Goal: Information Seeking & Learning: Find specific page/section

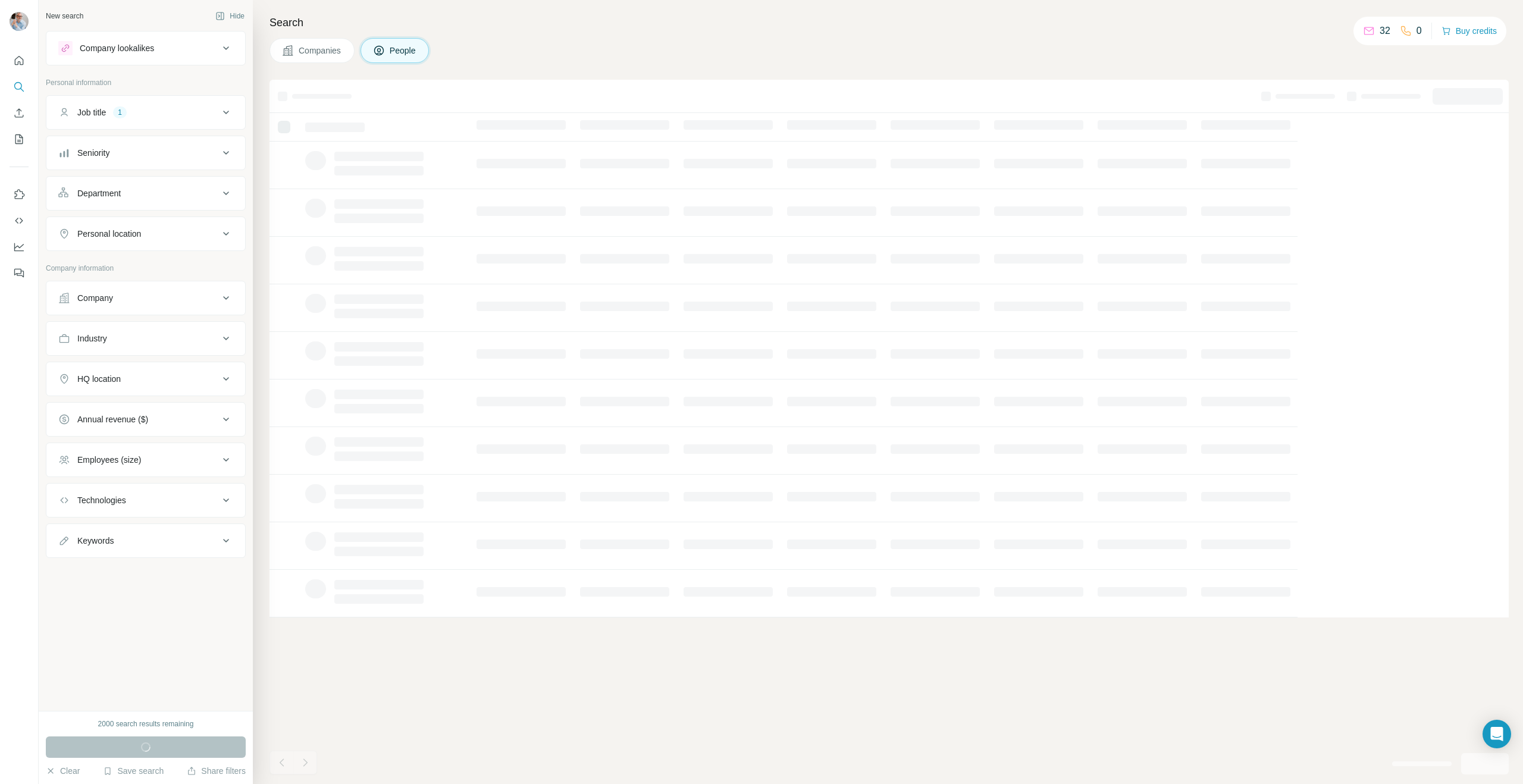
click at [116, 110] on div "1" at bounding box center [119, 113] width 13 height 11
click at [577, 49] on div "Companies People" at bounding box center [889, 51] width 1239 height 25
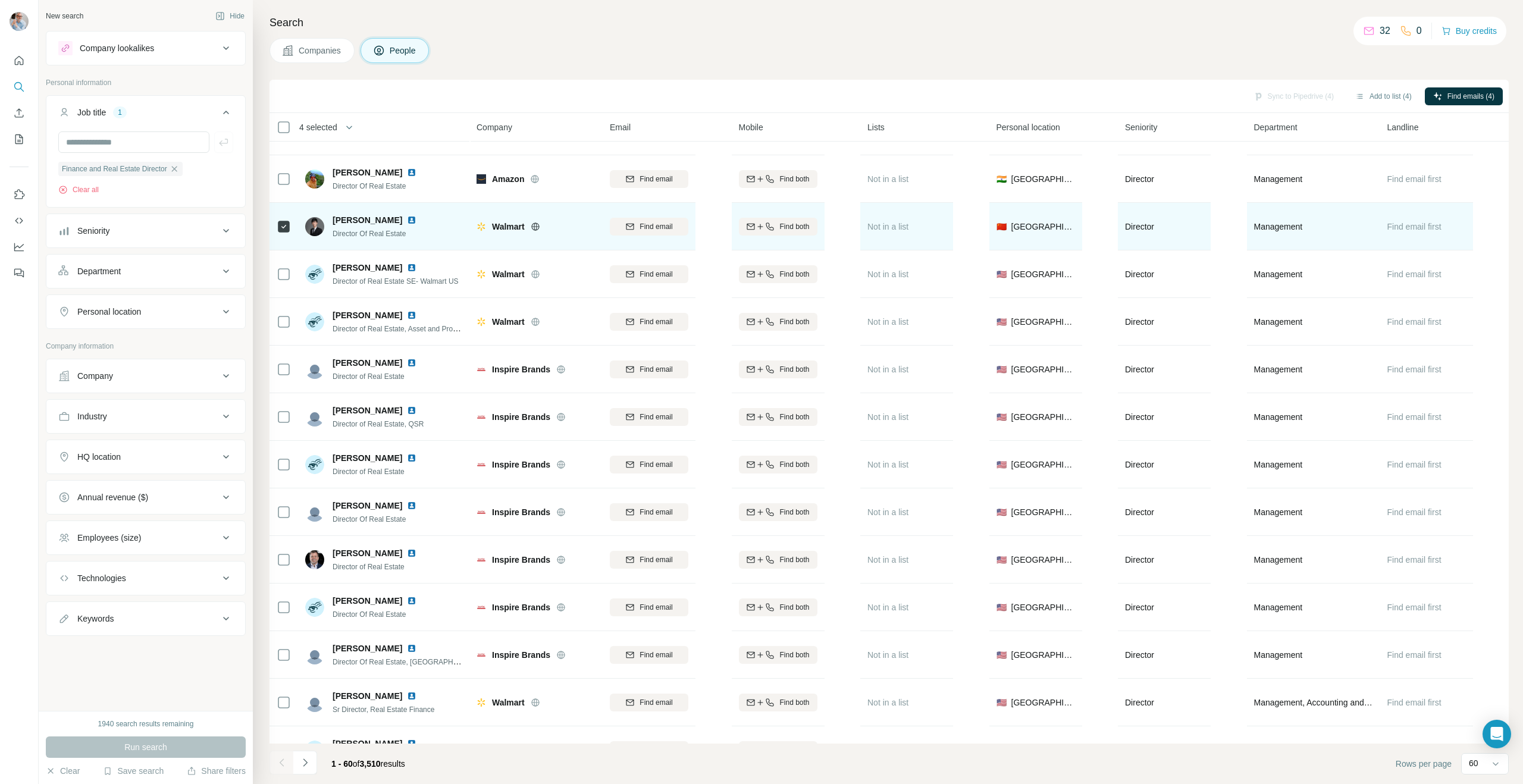
scroll to position [324, 0]
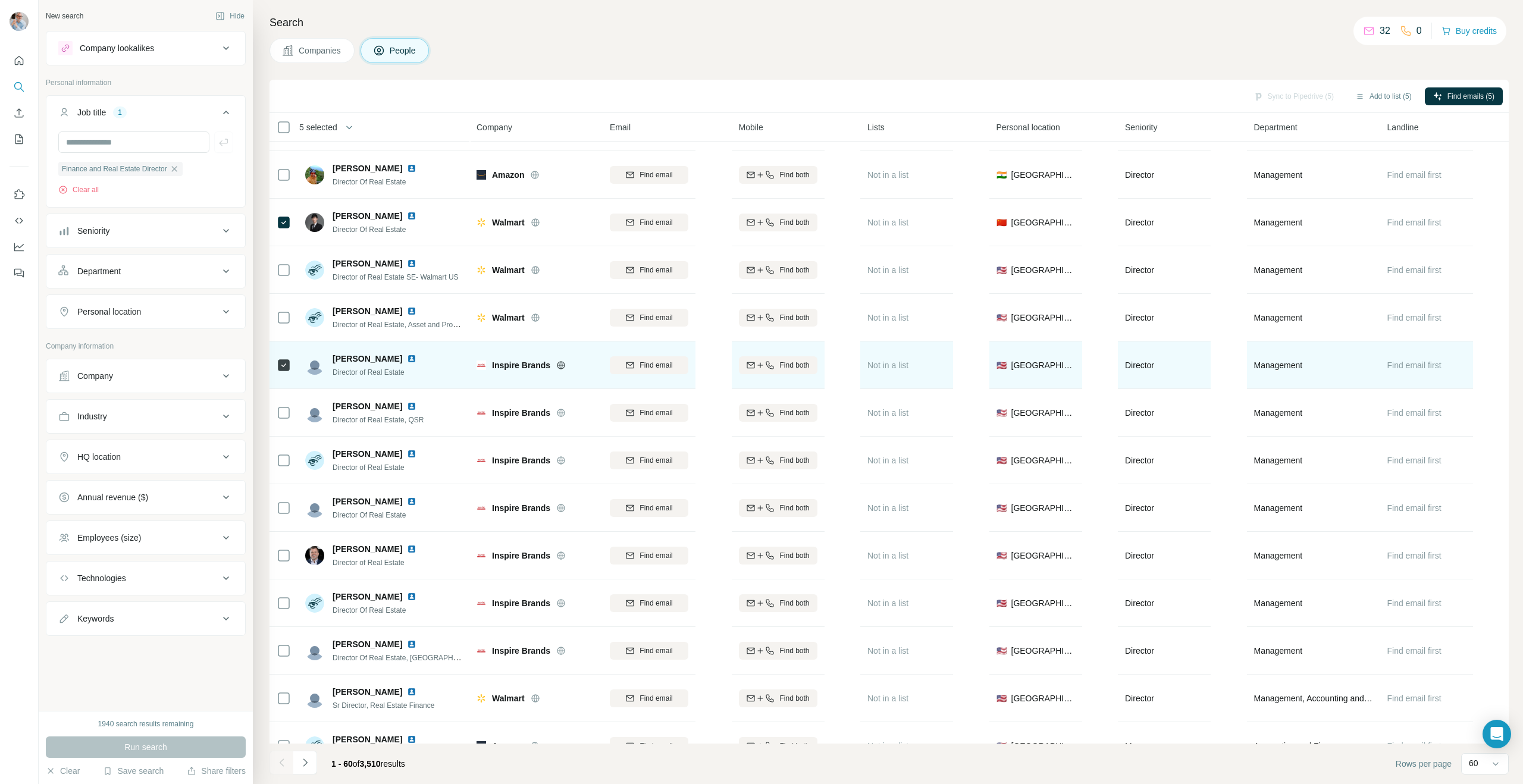
click at [407, 359] on img at bounding box center [412, 358] width 9 height 9
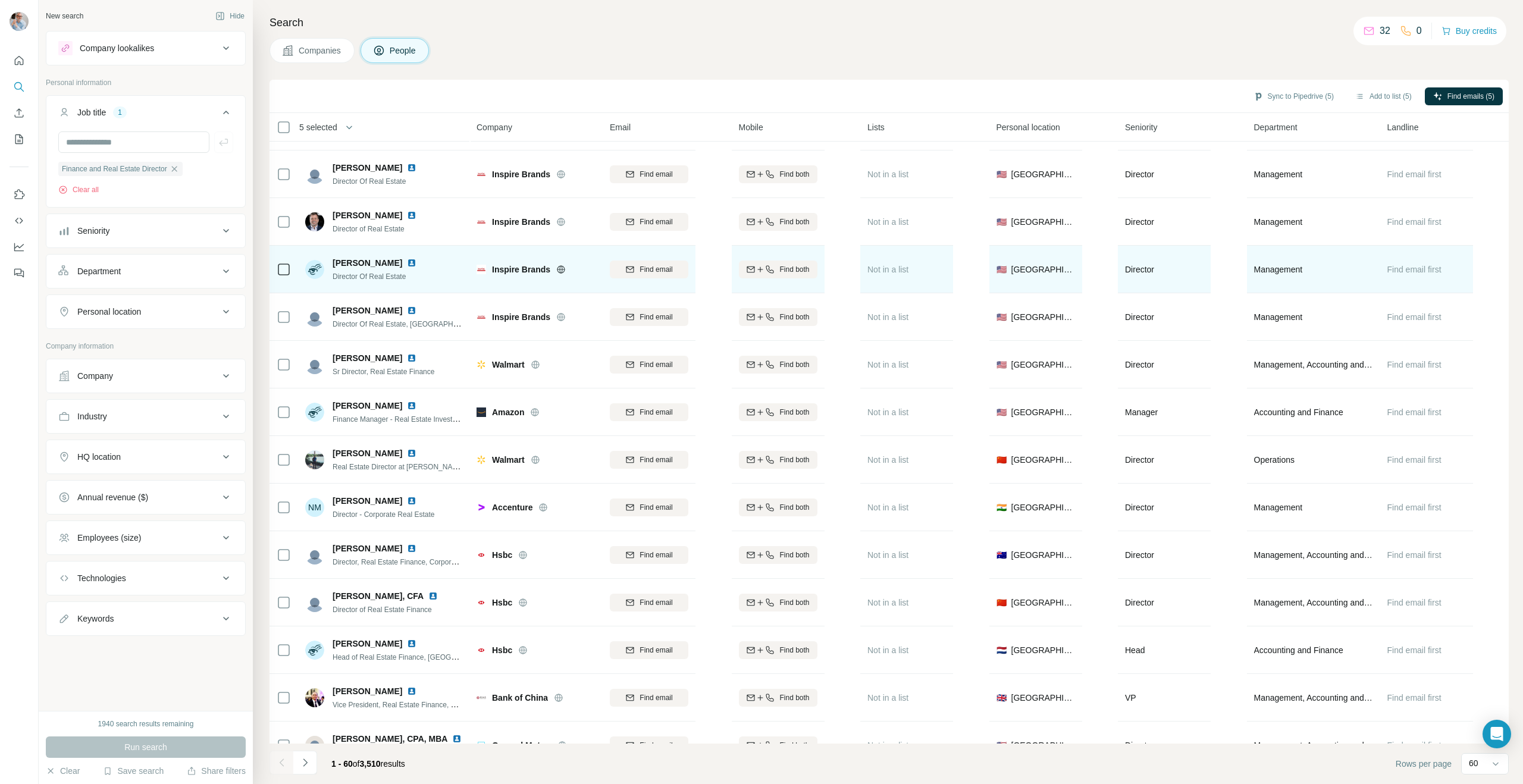
scroll to position [658, 0]
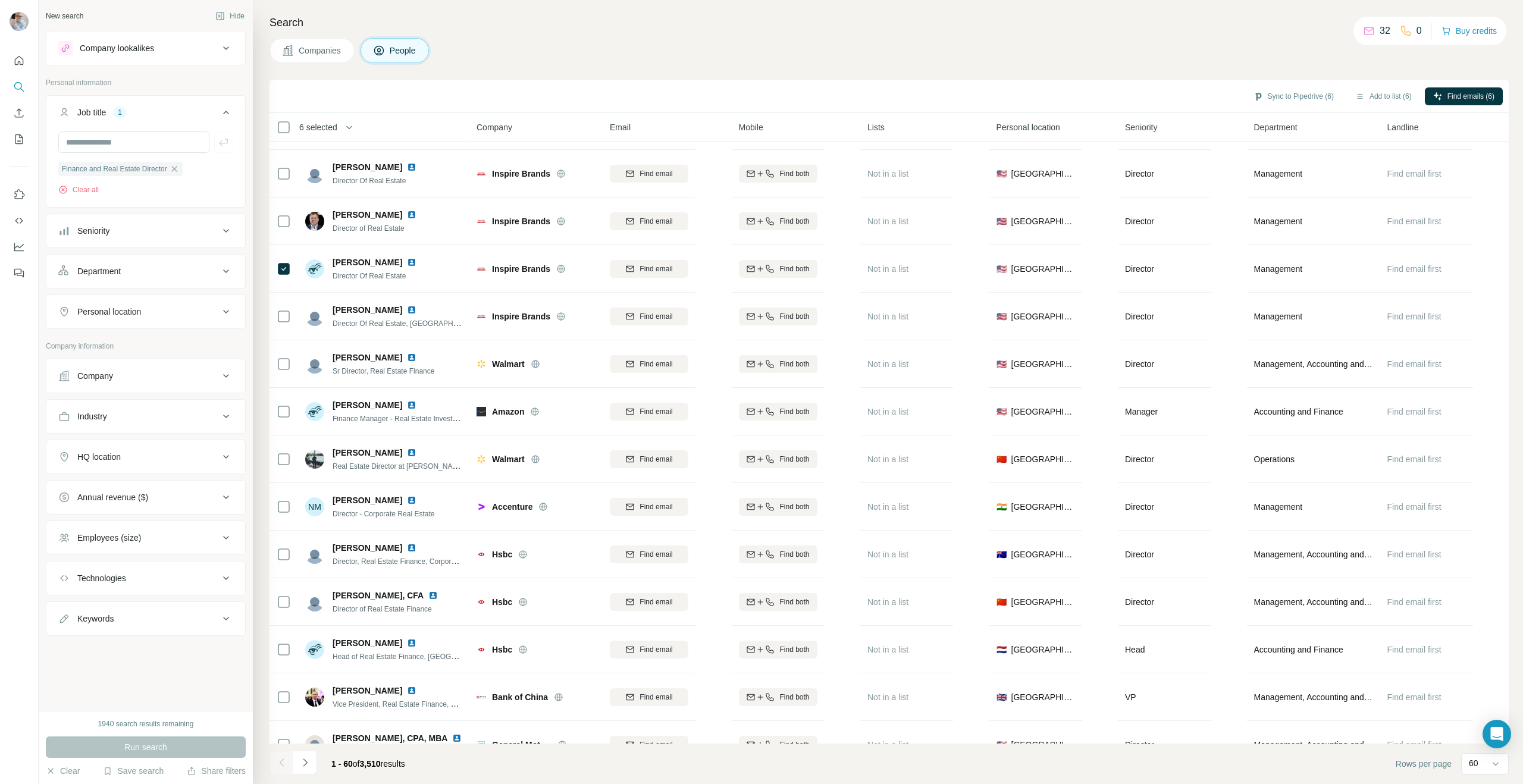
click at [138, 312] on div "Personal location" at bounding box center [109, 311] width 64 height 12
click at [130, 343] on input "text" at bounding box center [145, 341] width 175 height 21
type input "******"
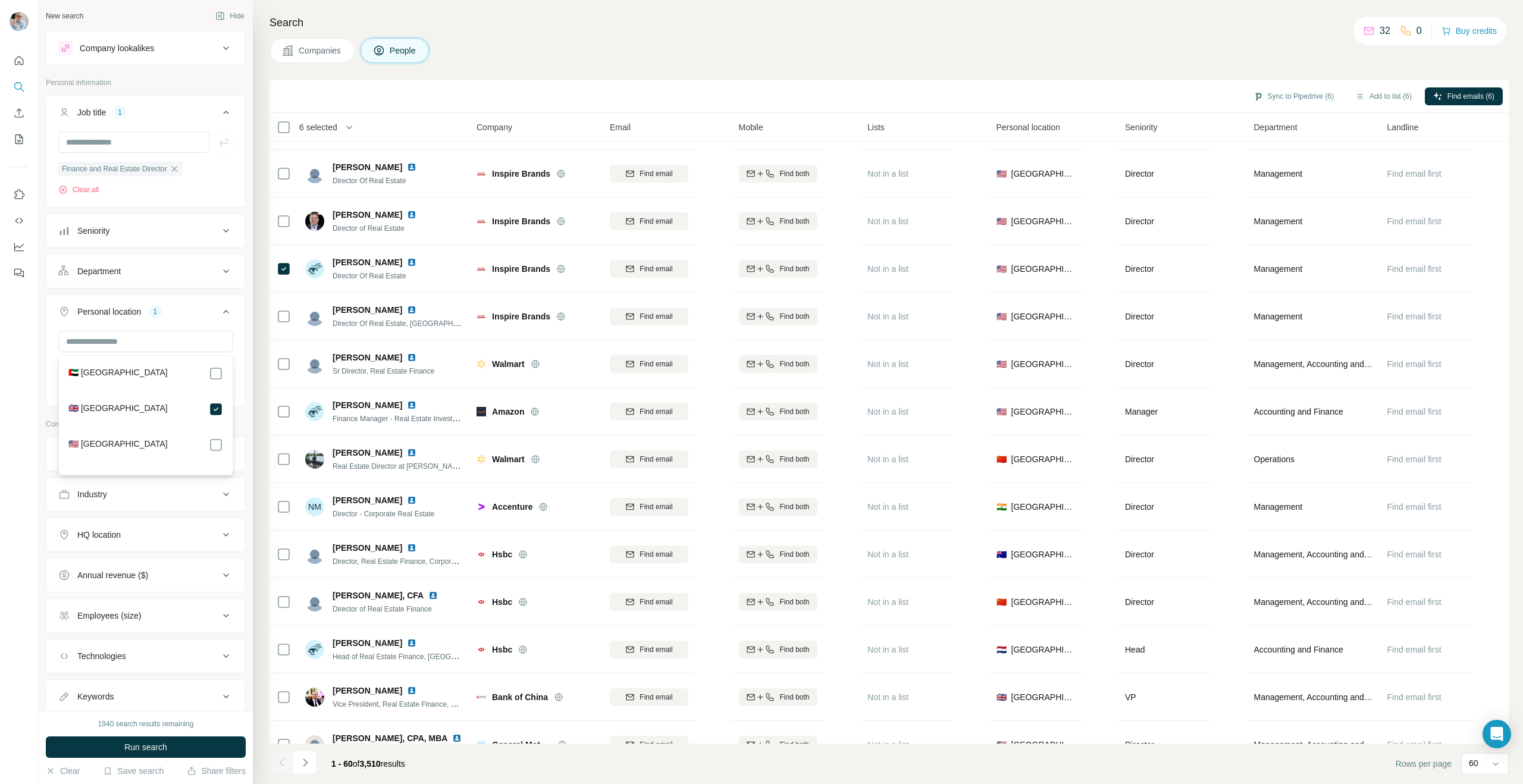
drag, startPoint x: 140, startPoint y: 753, endPoint x: 151, endPoint y: 750, distance: 11.4
click at [140, 753] on button "Run search" at bounding box center [145, 746] width 200 height 21
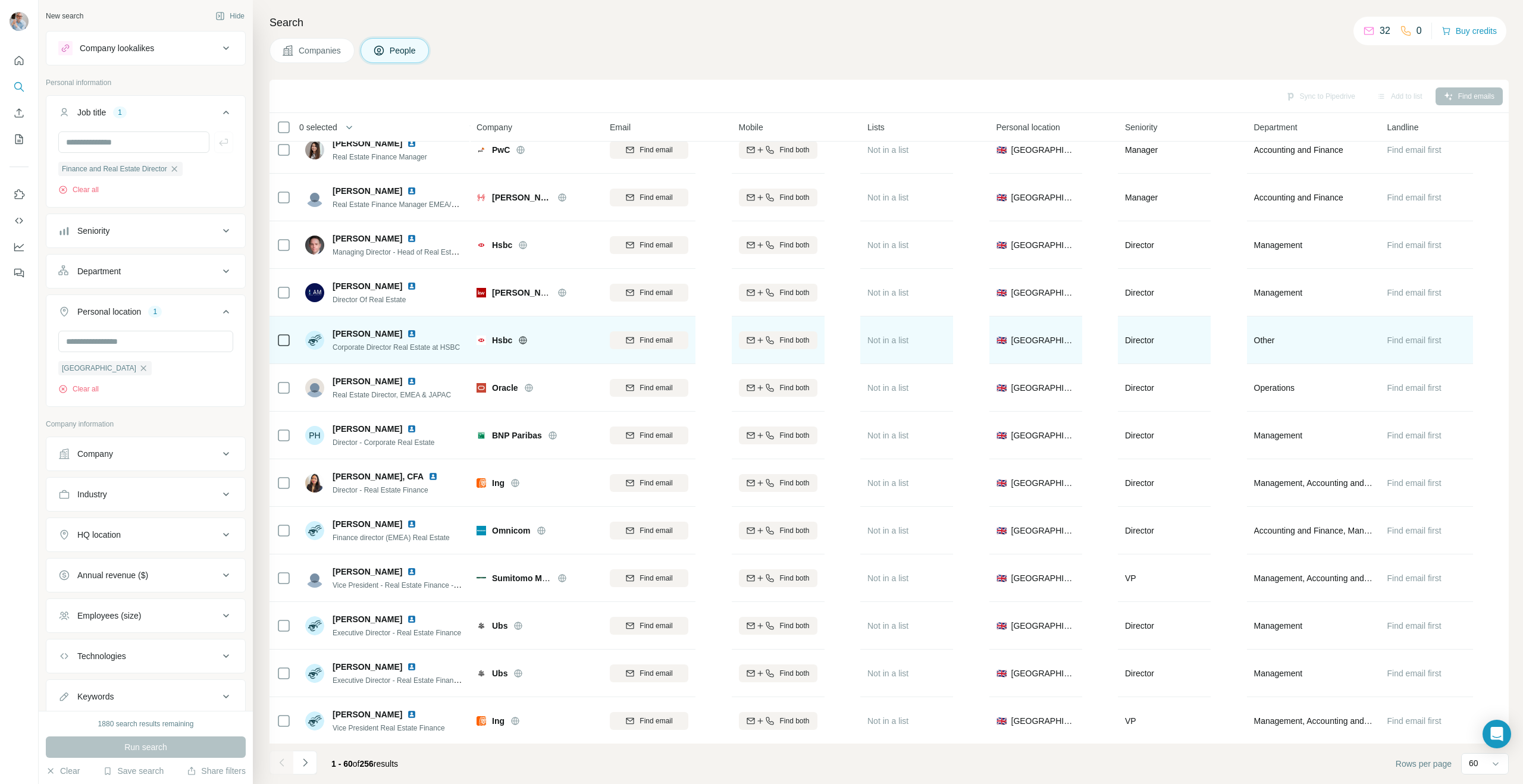
scroll to position [255, 0]
click at [407, 333] on img at bounding box center [412, 332] width 9 height 9
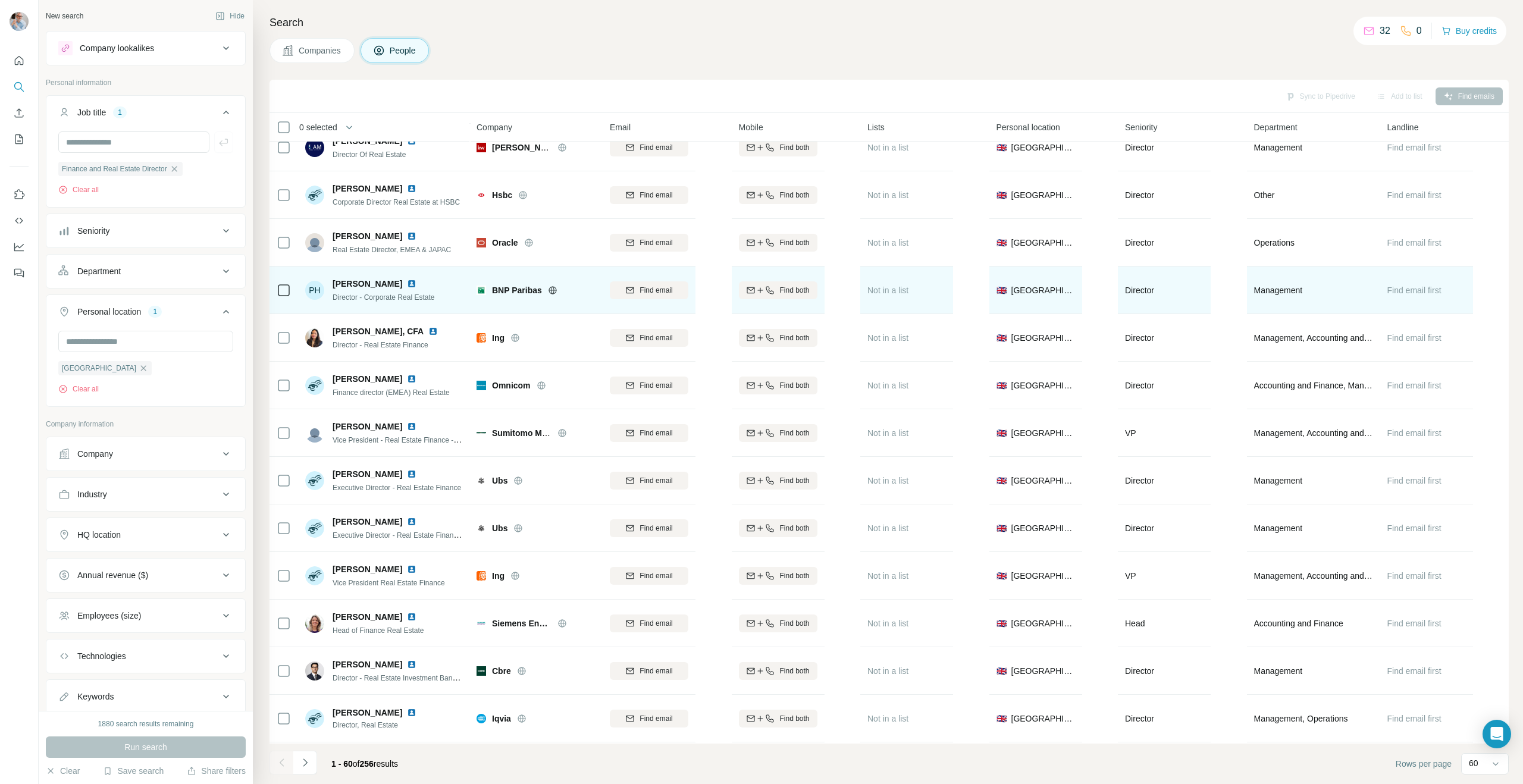
scroll to position [399, 0]
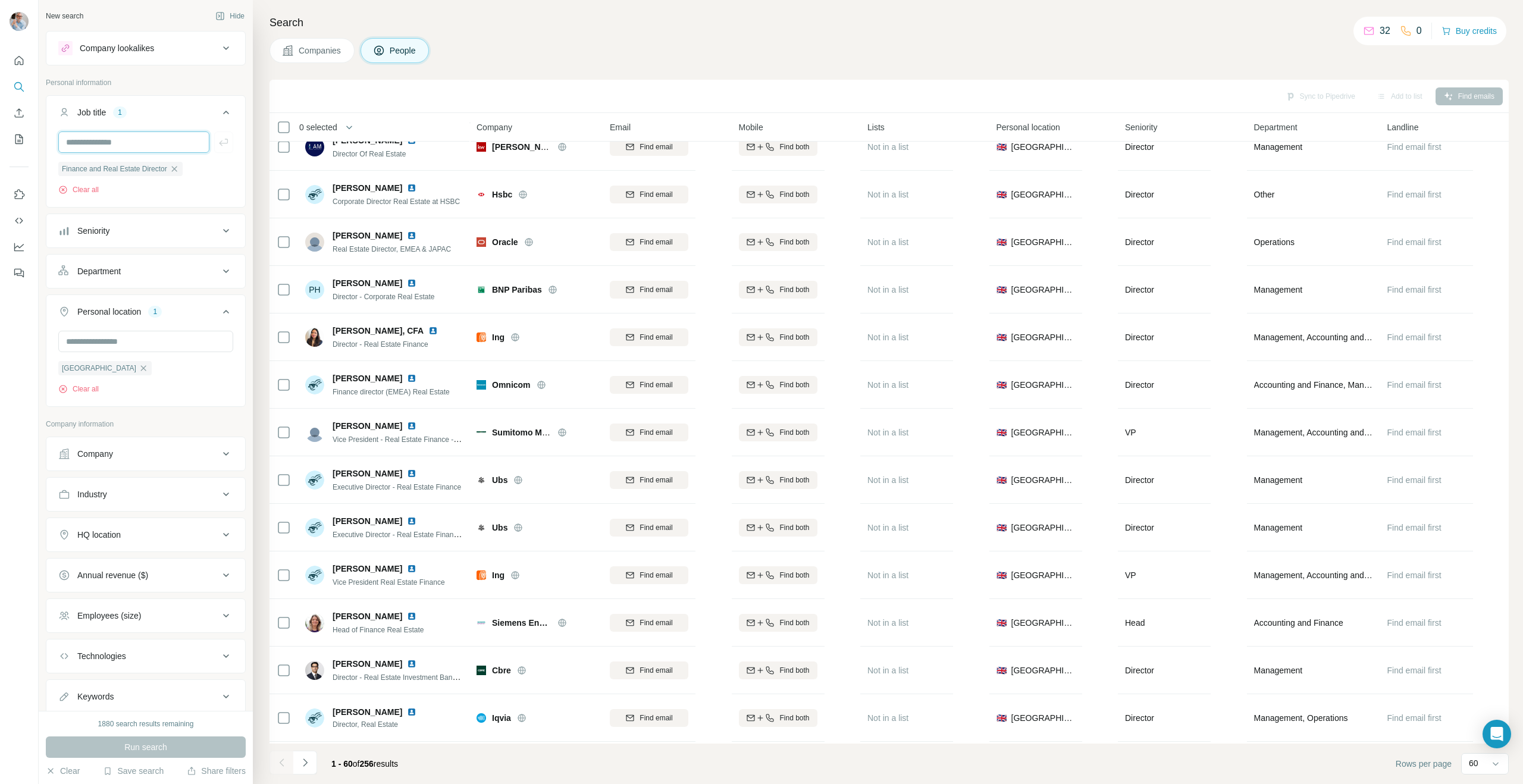
click at [125, 144] on input "text" at bounding box center [133, 141] width 151 height 21
type input "**********"
click at [179, 167] on icon "button" at bounding box center [175, 169] width 9 height 9
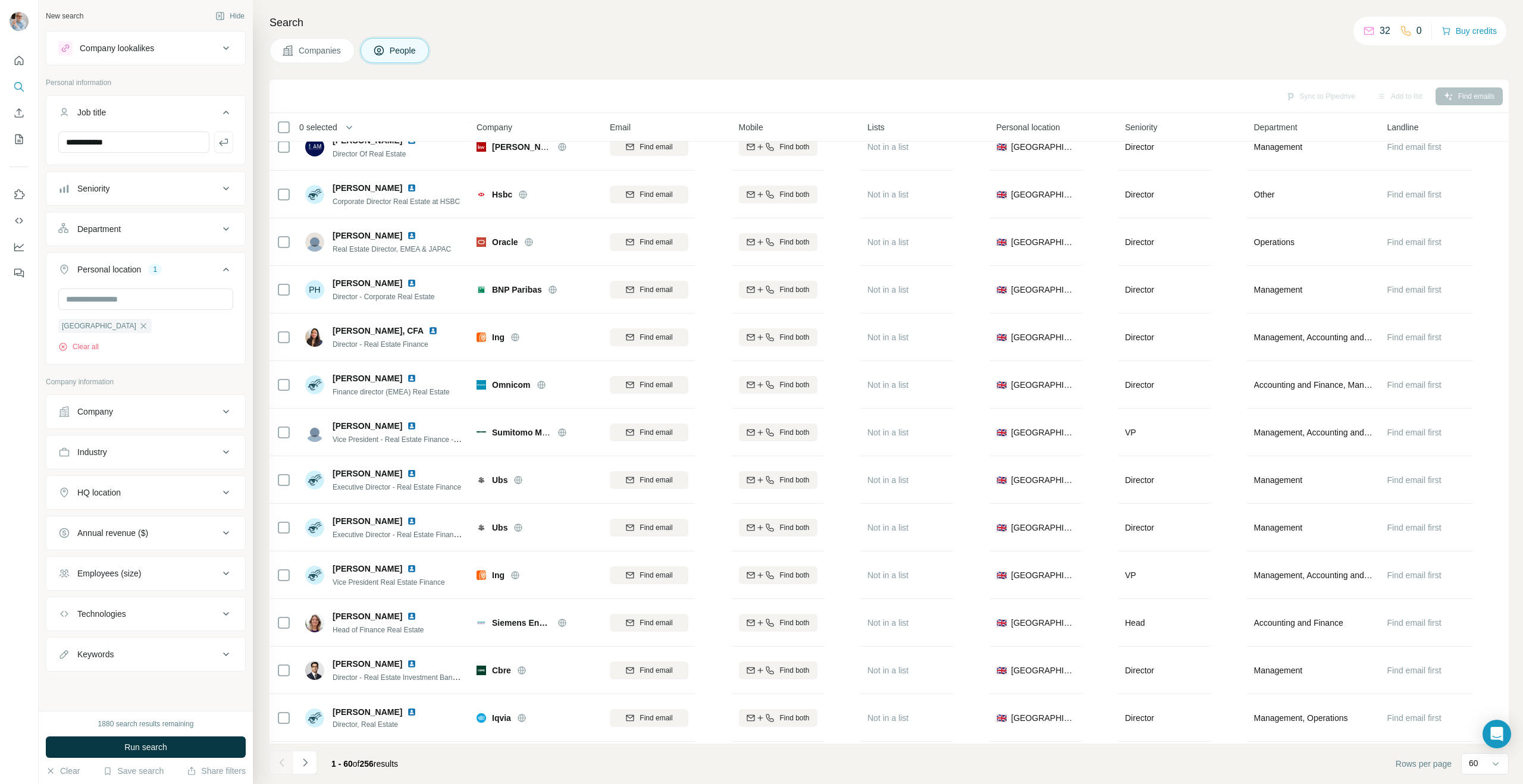
click at [154, 752] on span "Run search" at bounding box center [145, 746] width 43 height 12
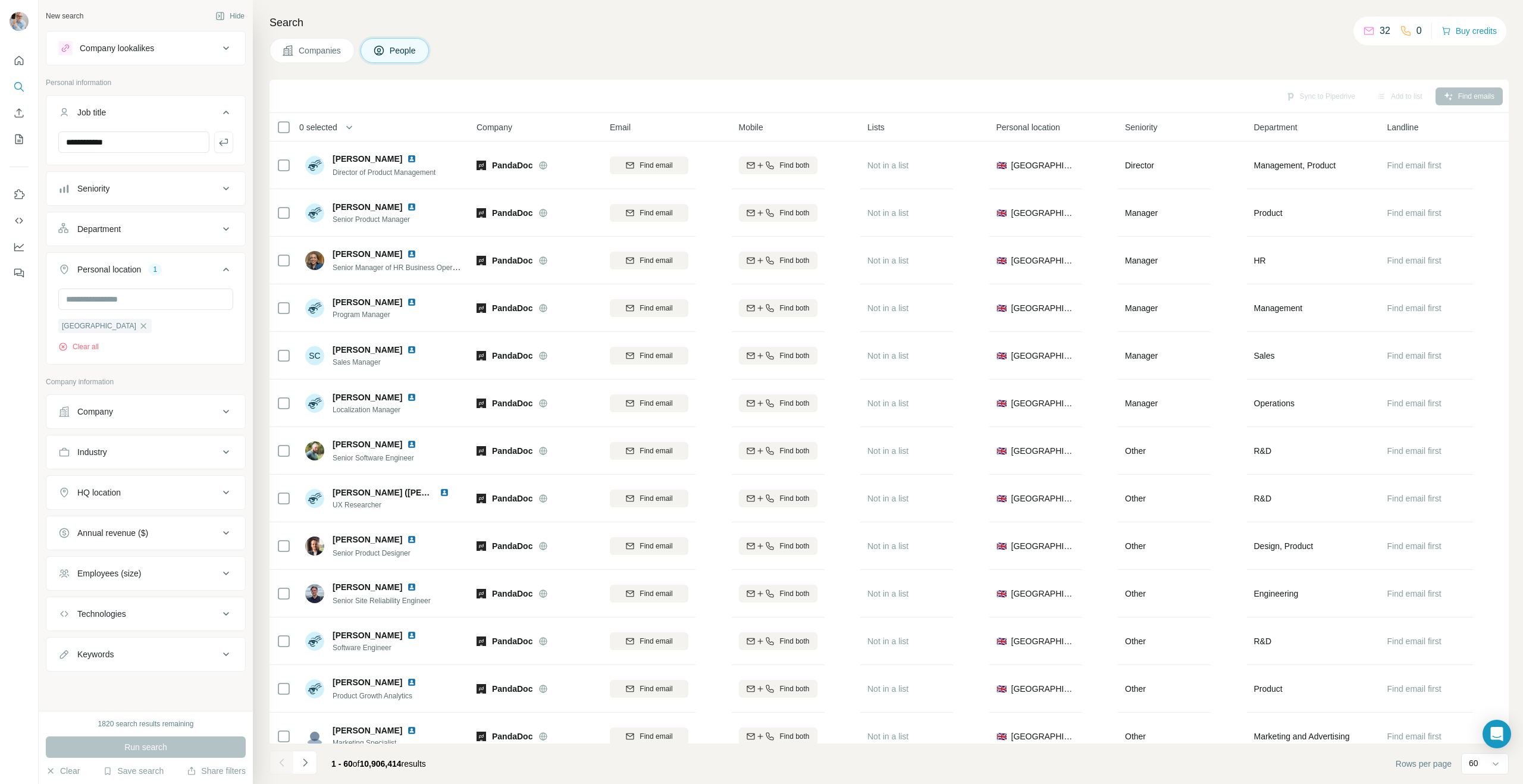
click at [160, 408] on div "Company" at bounding box center [138, 411] width 160 height 12
click at [169, 573] on div "Employees (size)" at bounding box center [138, 572] width 160 height 12
click at [69, 687] on icon at bounding box center [66, 688] width 14 height 14
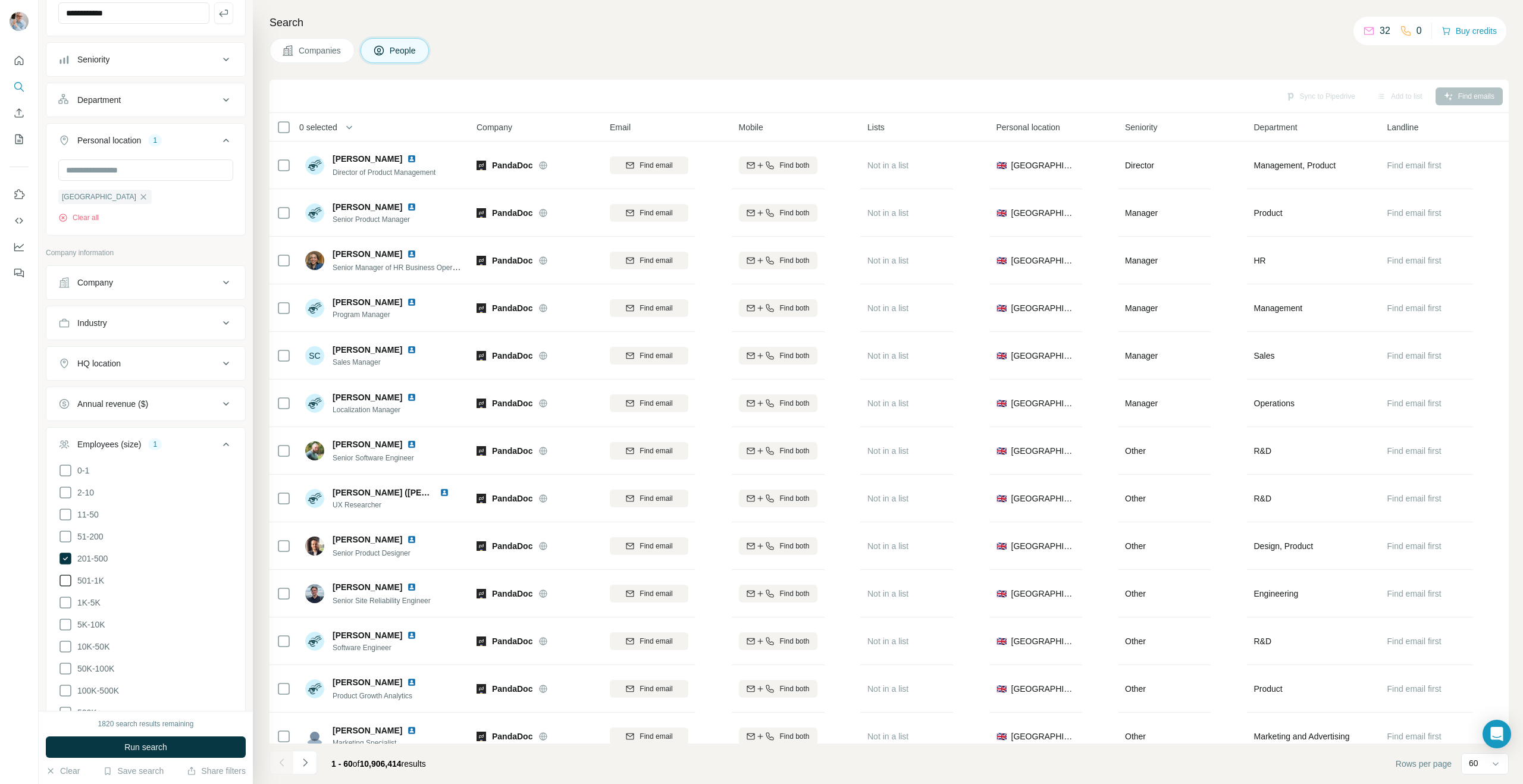
scroll to position [136, 0]
drag, startPoint x: 69, startPoint y: 572, endPoint x: 65, endPoint y: 581, distance: 9.8
click at [69, 572] on icon at bounding box center [66, 574] width 14 height 14
click at [66, 551] on icon at bounding box center [66, 552] width 5 height 4
click at [64, 573] on icon at bounding box center [66, 574] width 5 height 4
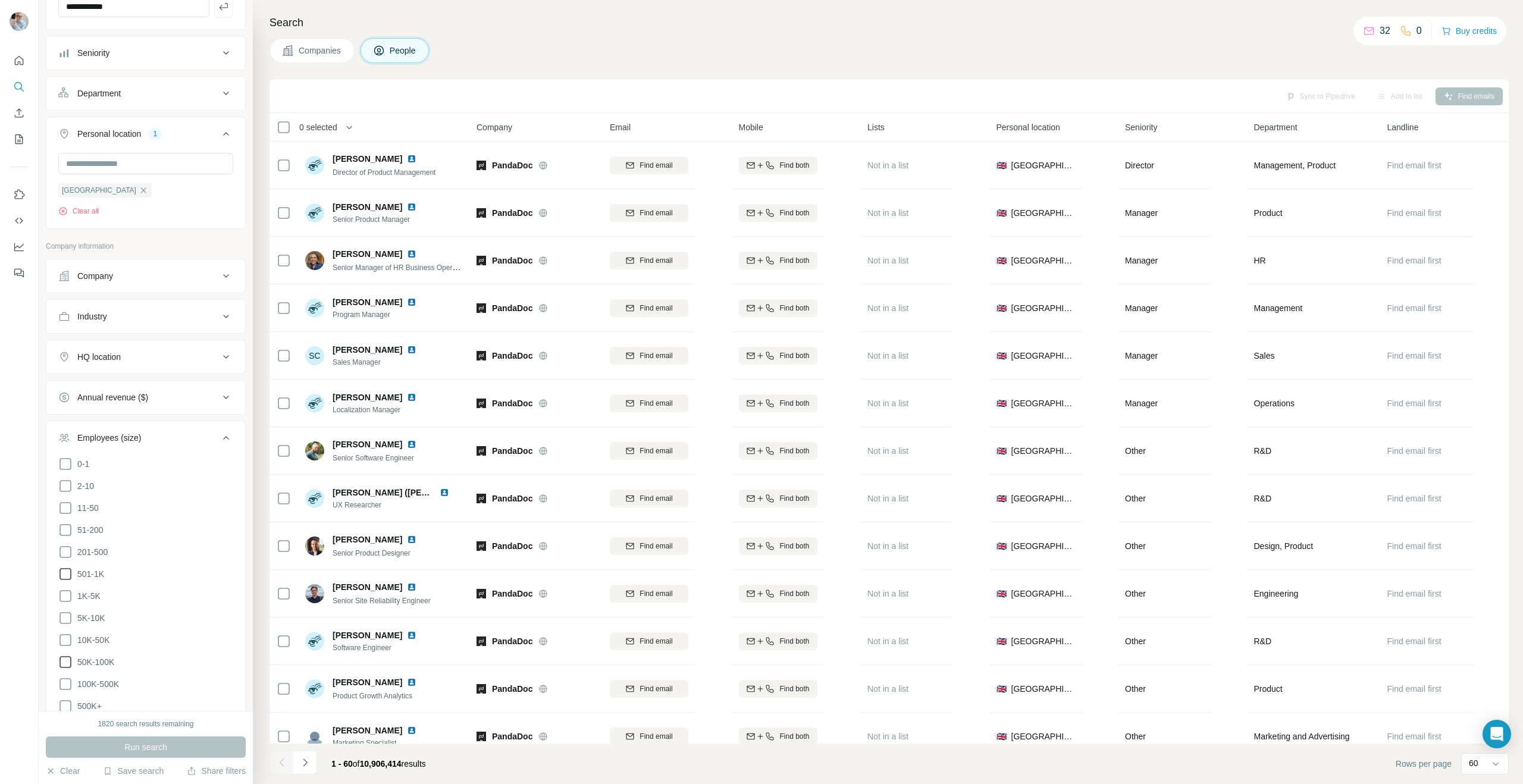
scroll to position [161, 0]
drag, startPoint x: 66, startPoint y: 589, endPoint x: 65, endPoint y: 615, distance: 26.0
click at [66, 589] on icon at bounding box center [66, 592] width 14 height 14
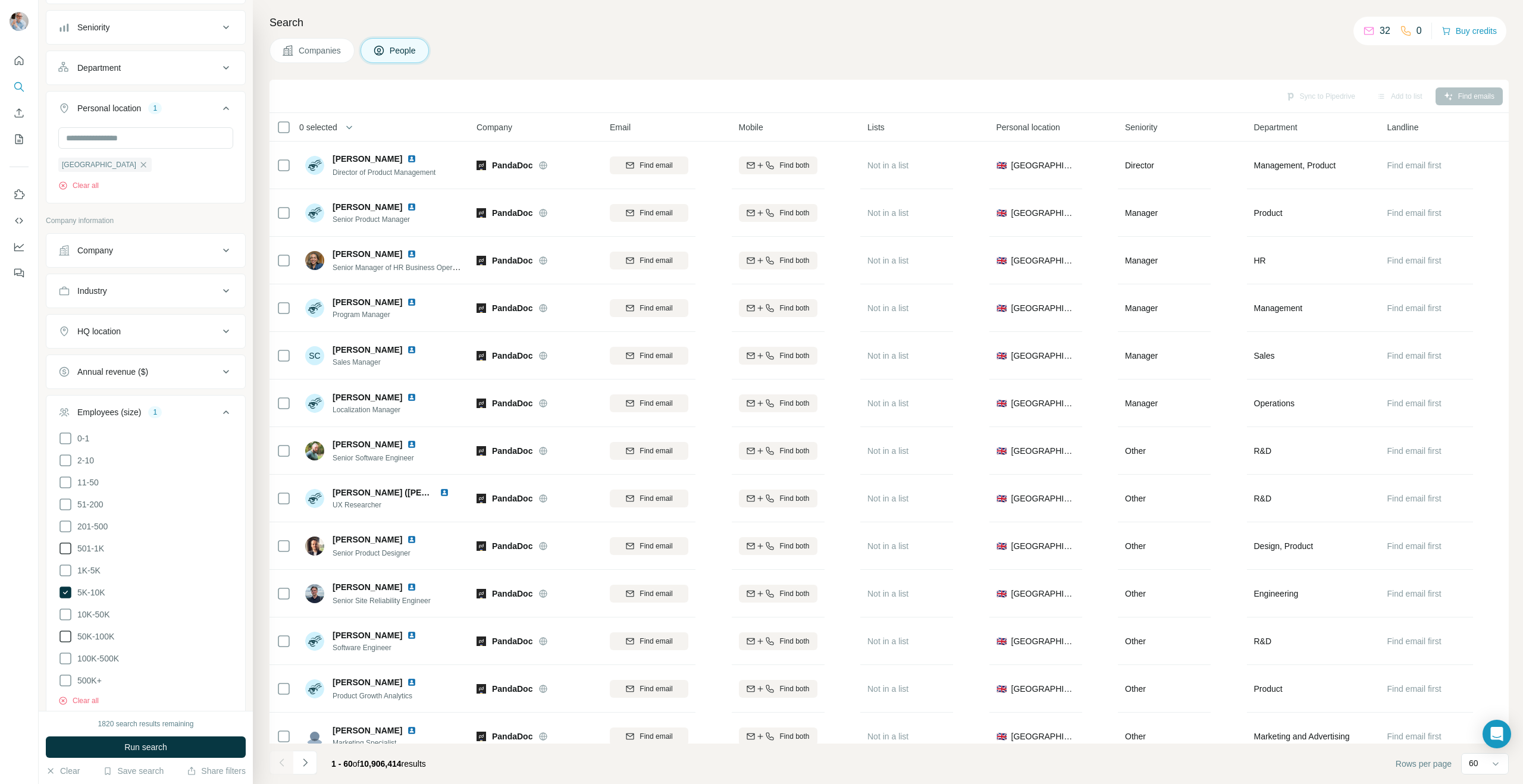
click at [65, 615] on icon at bounding box center [66, 614] width 14 height 14
drag, startPoint x: 64, startPoint y: 634, endPoint x: 65, endPoint y: 653, distance: 19.0
click at [64, 634] on icon at bounding box center [66, 636] width 14 height 14
click at [141, 743] on span "Run search" at bounding box center [145, 746] width 43 height 12
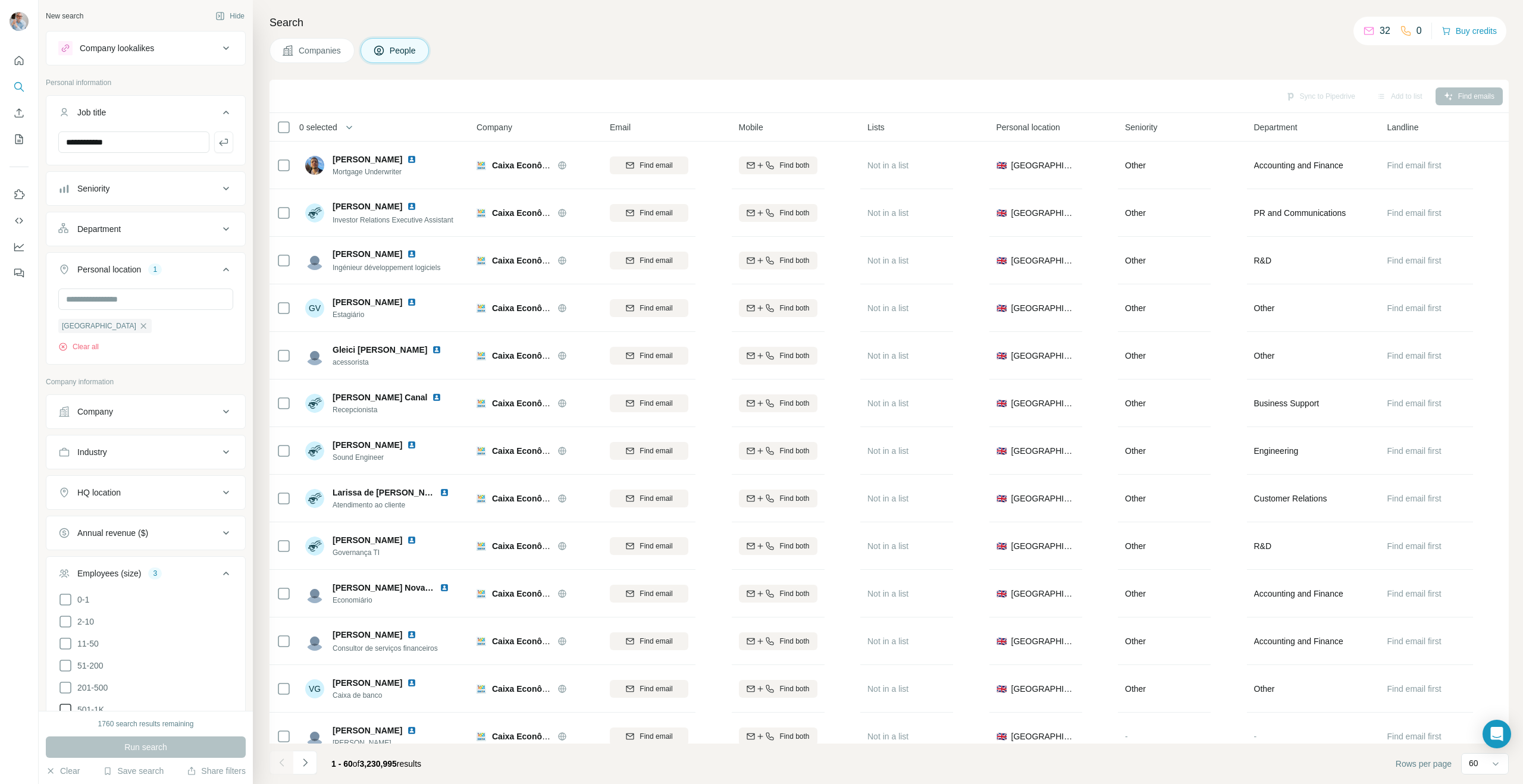
click at [138, 325] on icon "button" at bounding box center [143, 326] width 9 height 9
click at [121, 298] on input "text" at bounding box center [145, 298] width 175 height 21
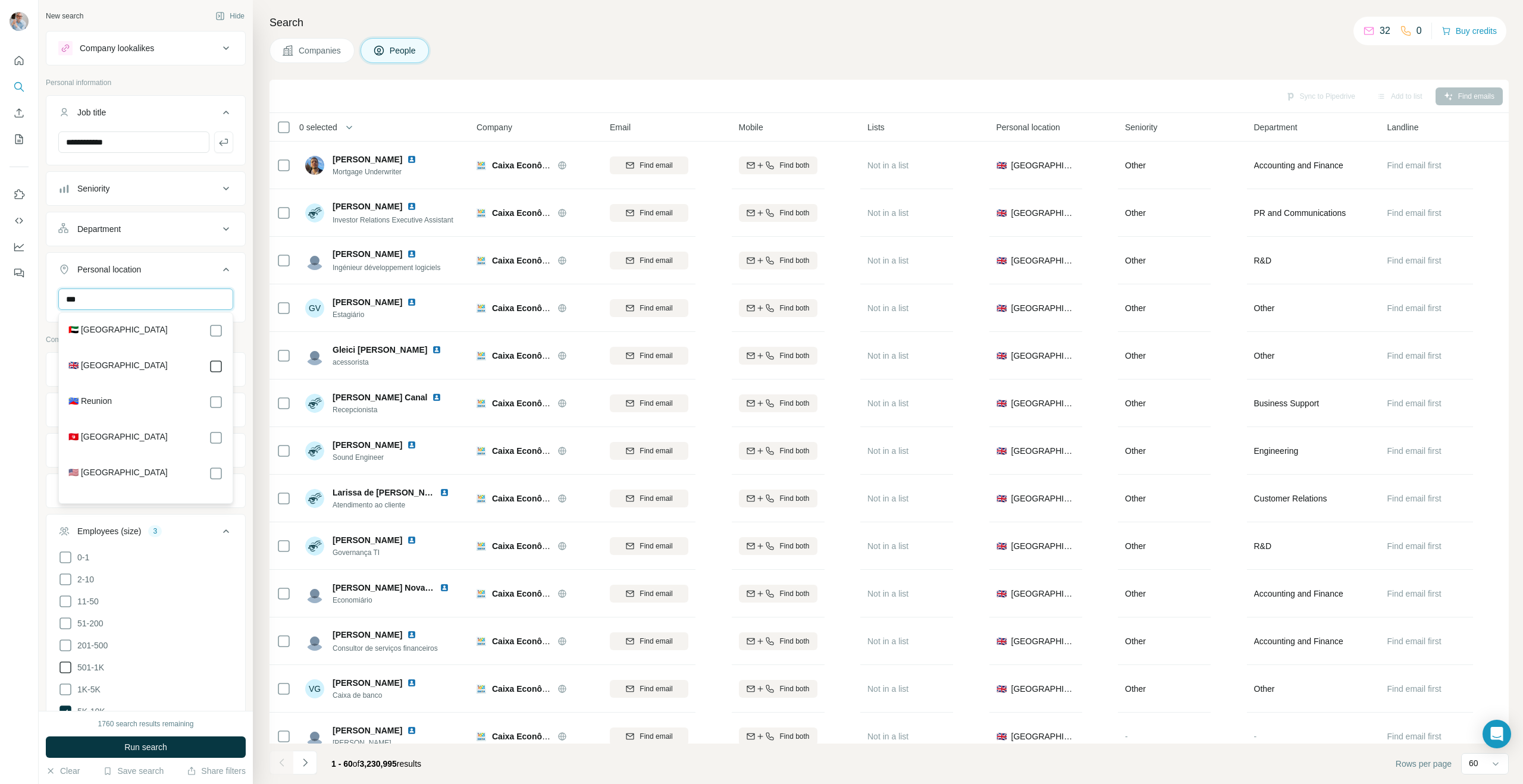
type input "***"
click at [136, 751] on div "Run search" at bounding box center [145, 746] width 200 height 21
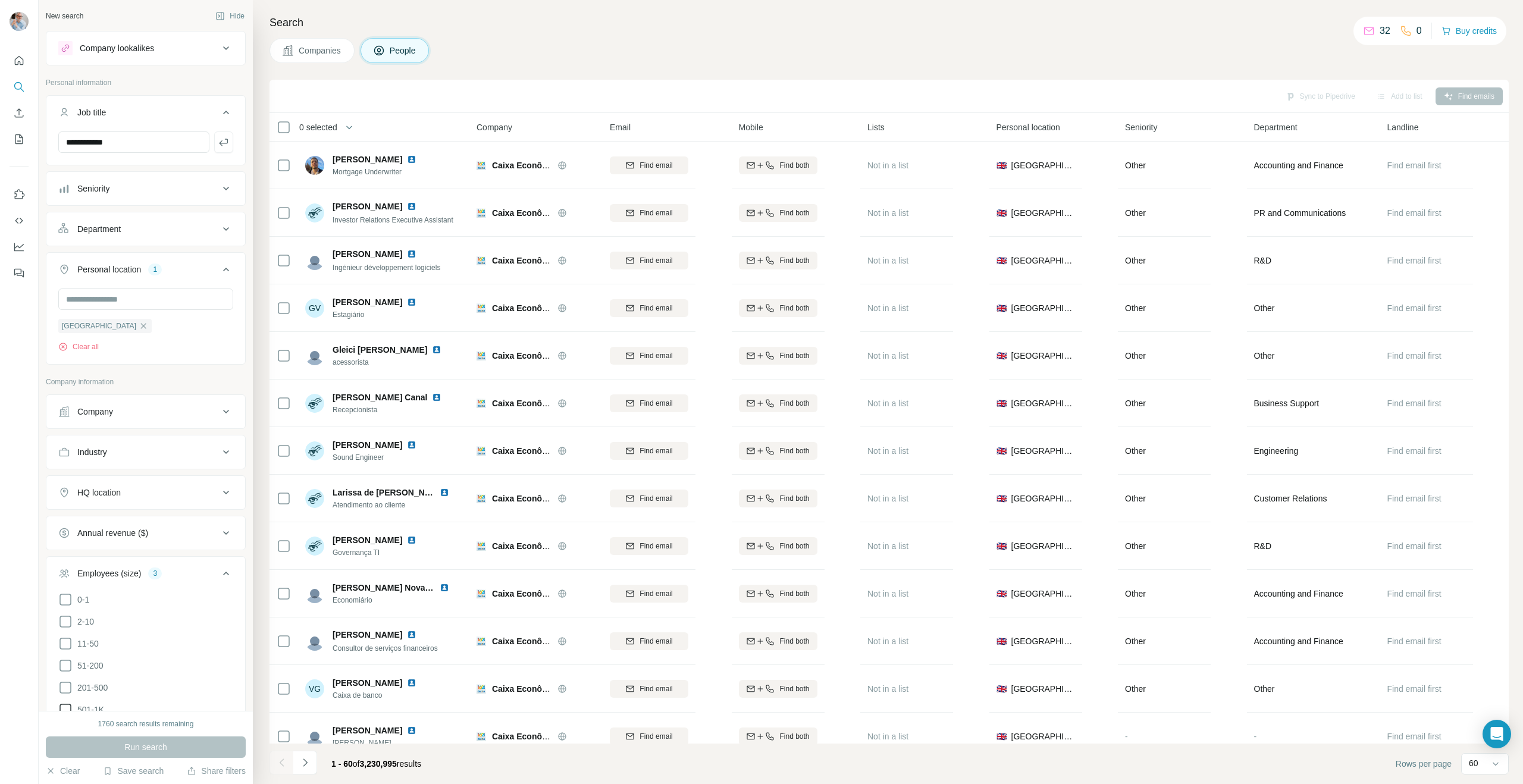
click at [408, 50] on span "People" at bounding box center [403, 50] width 28 height 12
click at [139, 143] on input "**********" at bounding box center [133, 141] width 151 height 21
drag, startPoint x: 140, startPoint y: 143, endPoint x: 58, endPoint y: 140, distance: 82.1
click at [58, 140] on input "**********" at bounding box center [133, 141] width 151 height 21
click at [230, 147] on button "button" at bounding box center [224, 141] width 19 height 21
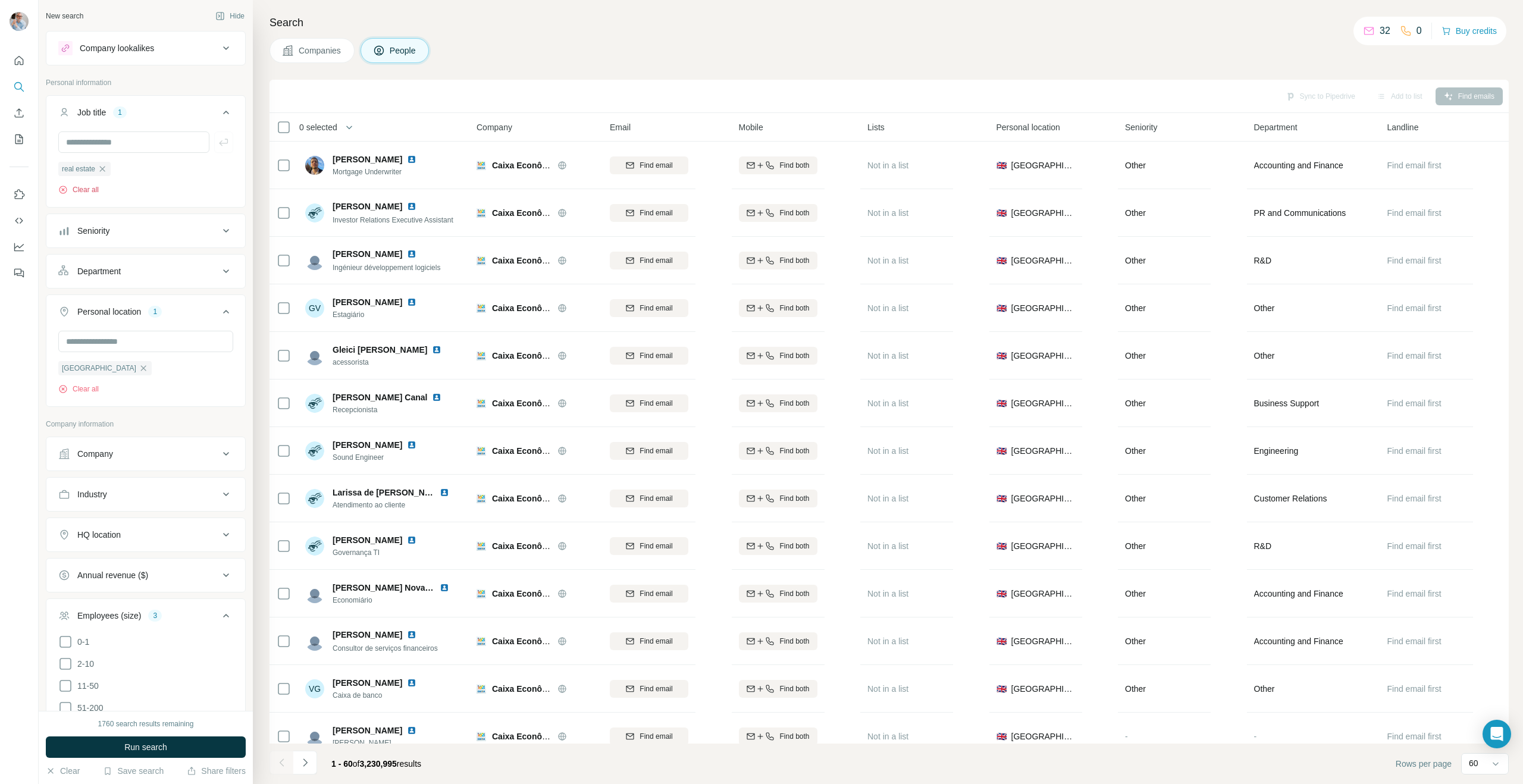
drag, startPoint x: 62, startPoint y: 191, endPoint x: 63, endPoint y: 197, distance: 6.1
click at [62, 191] on icon "button" at bounding box center [63, 189] width 9 height 9
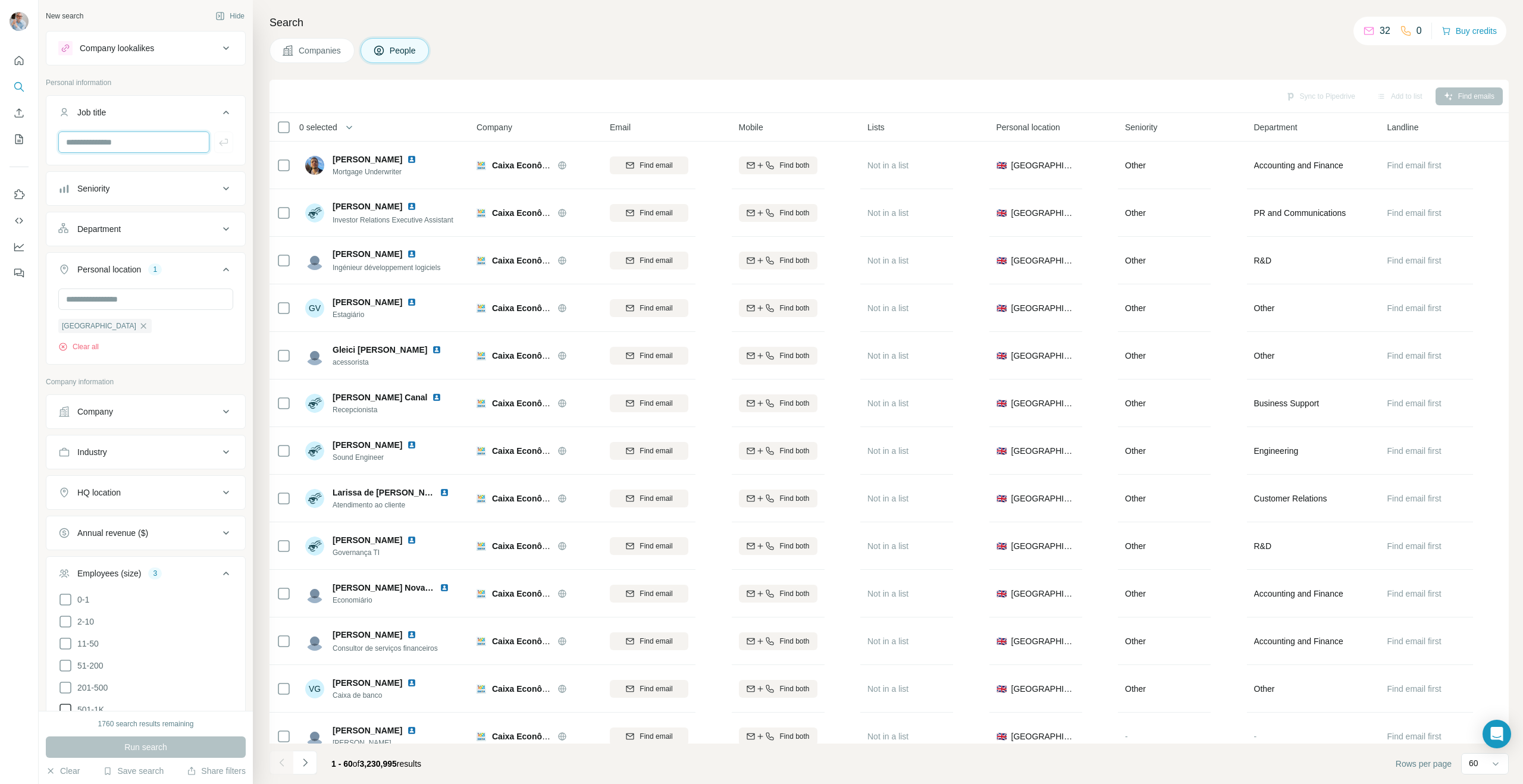
click at [115, 137] on input "text" at bounding box center [133, 141] width 151 height 21
type input "**********"
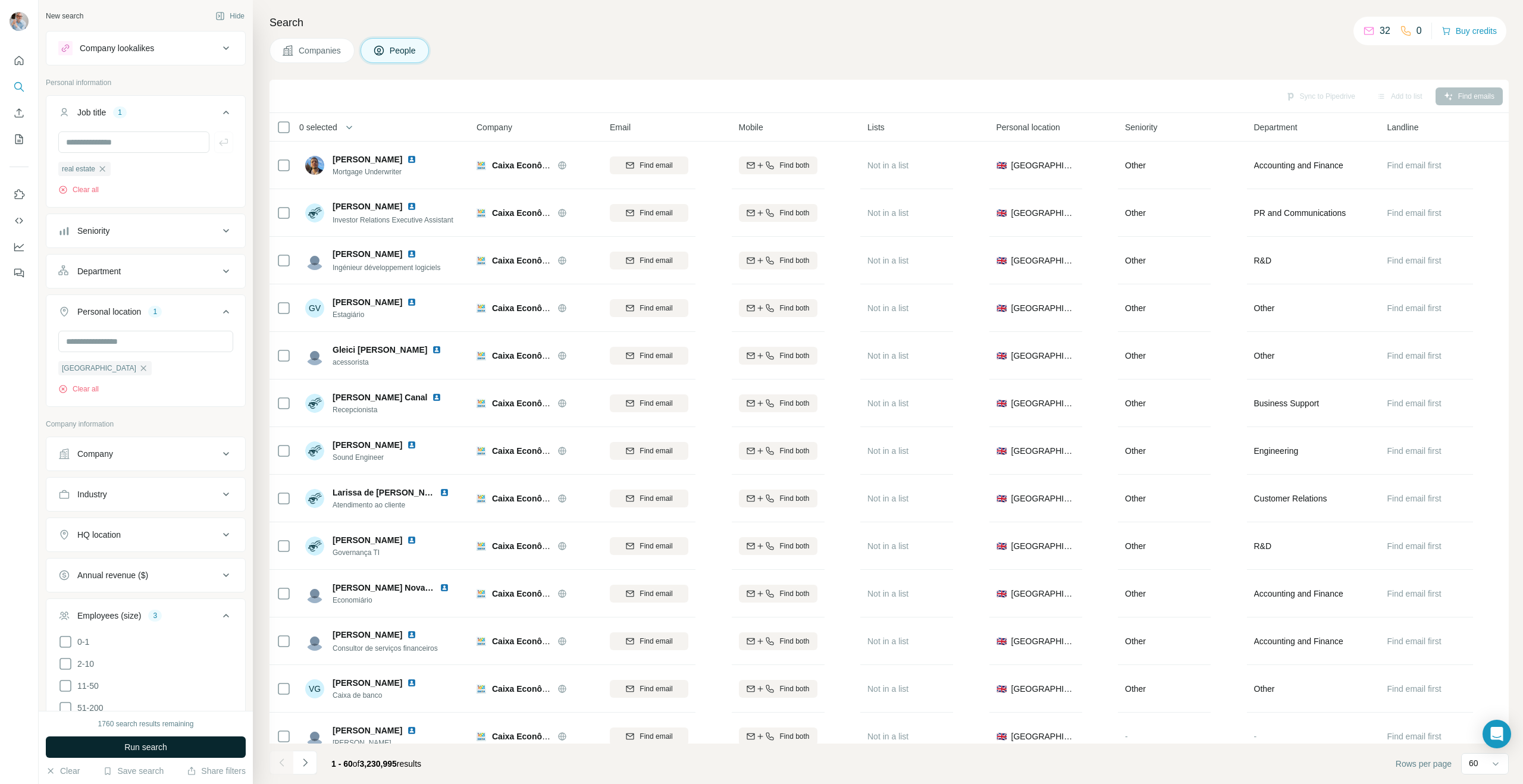
click at [146, 744] on span "Run search" at bounding box center [145, 746] width 43 height 12
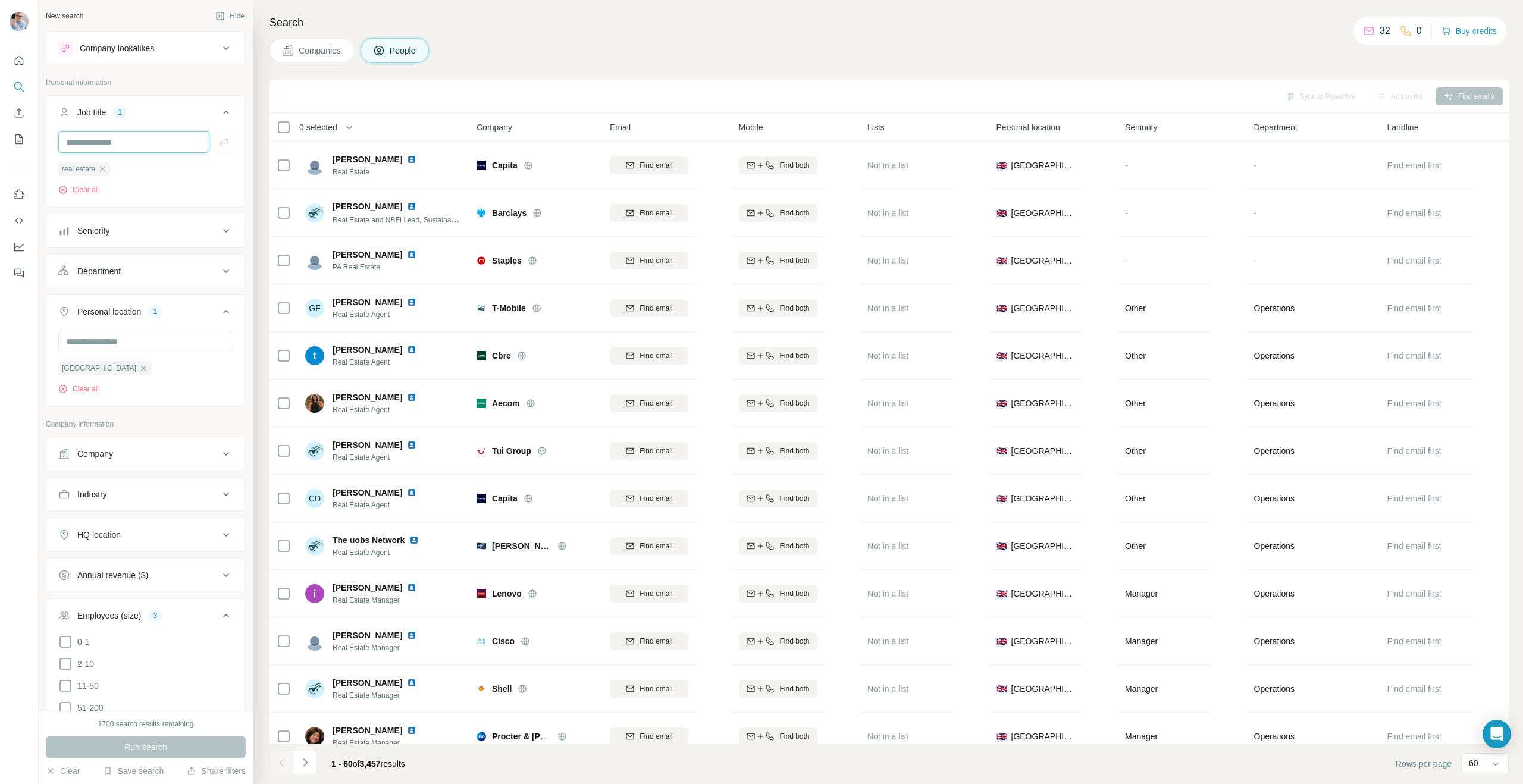
drag, startPoint x: 126, startPoint y: 143, endPoint x: 144, endPoint y: 137, distance: 19.0
click at [126, 143] on input "text" at bounding box center [133, 141] width 151 height 21
type input "**********"
drag, startPoint x: 106, startPoint y: 167, endPoint x: 105, endPoint y: 231, distance: 64.0
click at [106, 167] on icon "button" at bounding box center [103, 169] width 9 height 9
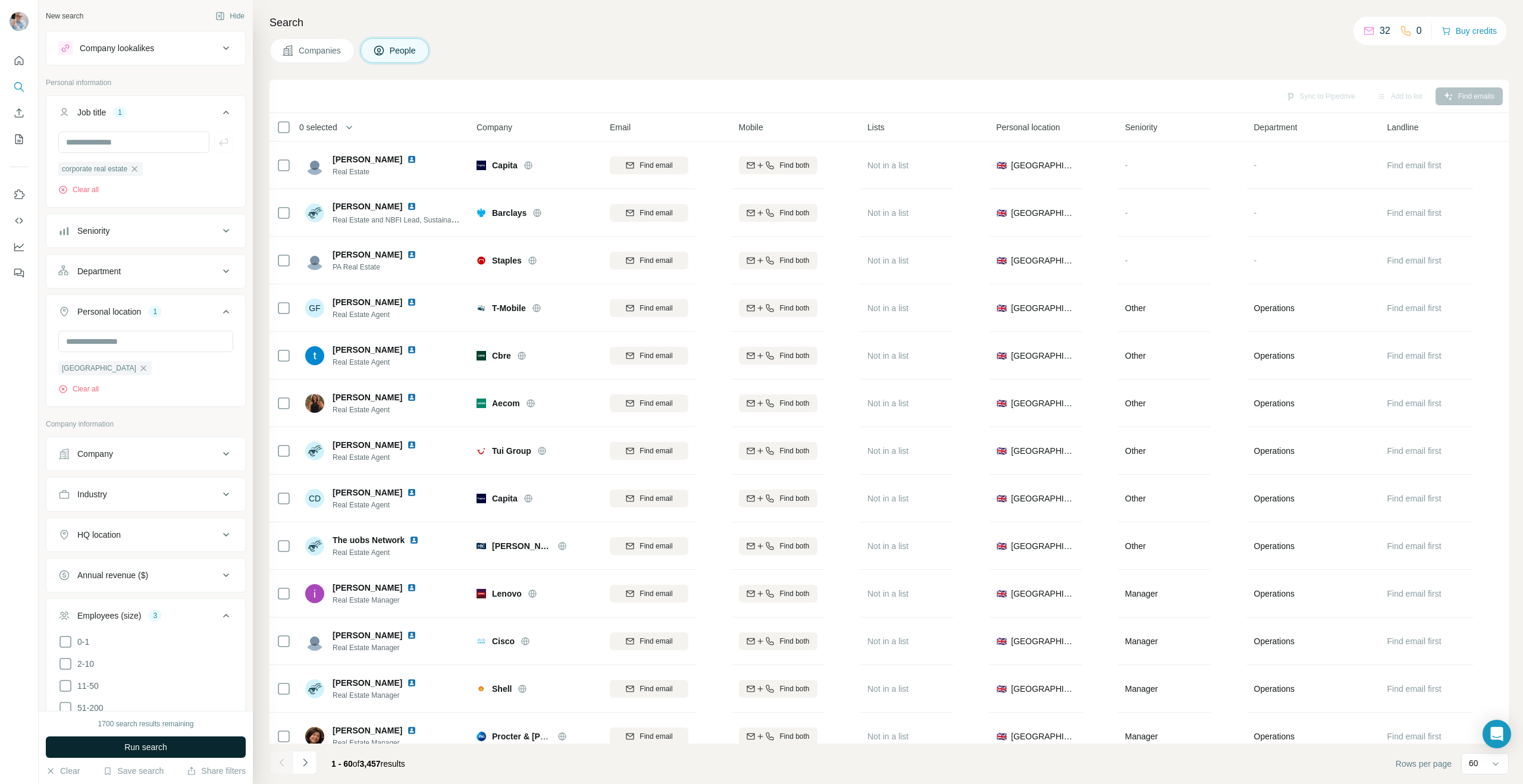
click at [149, 749] on span "Run search" at bounding box center [145, 746] width 43 height 12
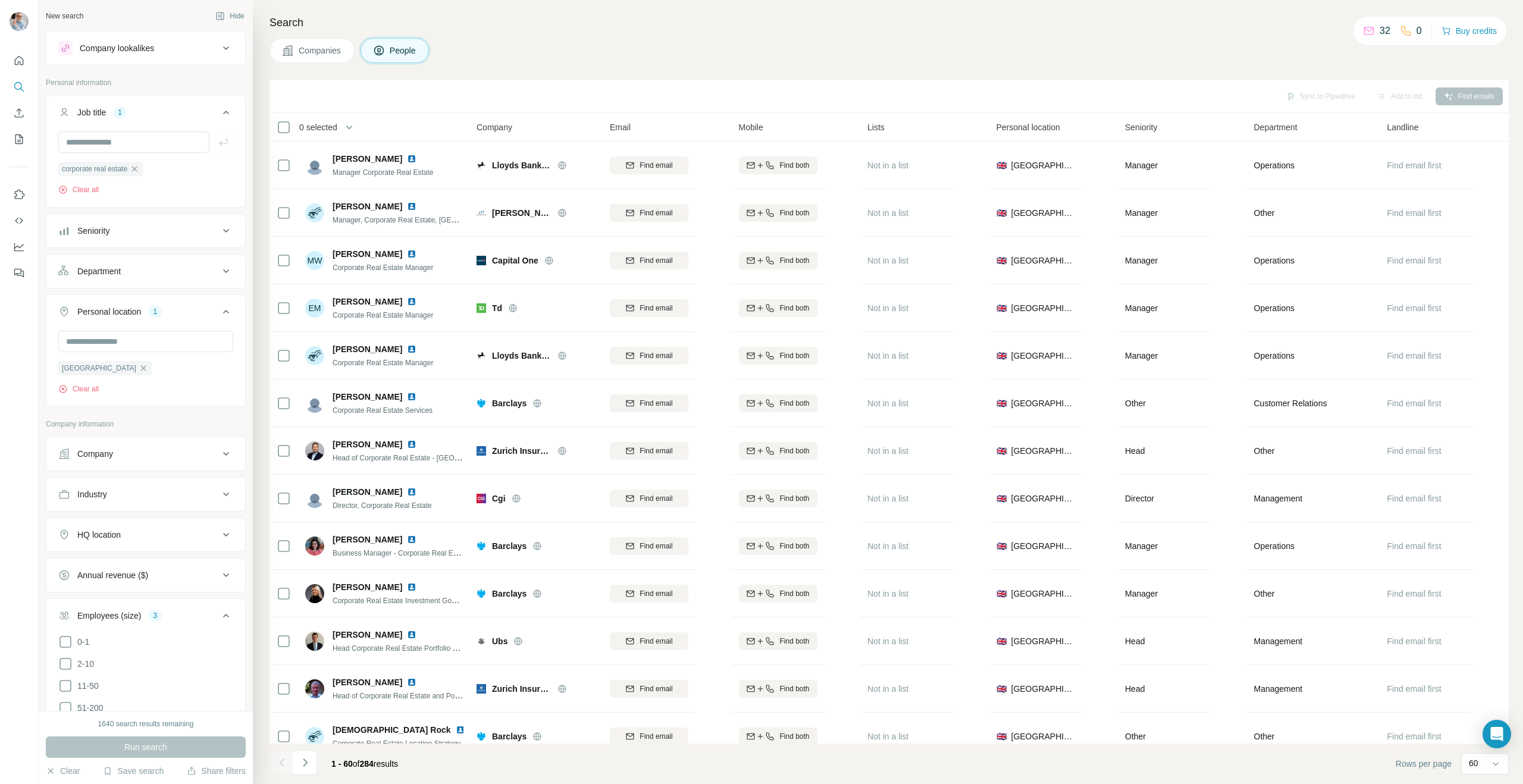
click at [183, 229] on div "Seniority" at bounding box center [138, 231] width 160 height 12
drag, startPoint x: 94, startPoint y: 283, endPoint x: 92, endPoint y: 308, distance: 25.1
click at [93, 283] on span "C-Level" at bounding box center [89, 283] width 33 height 12
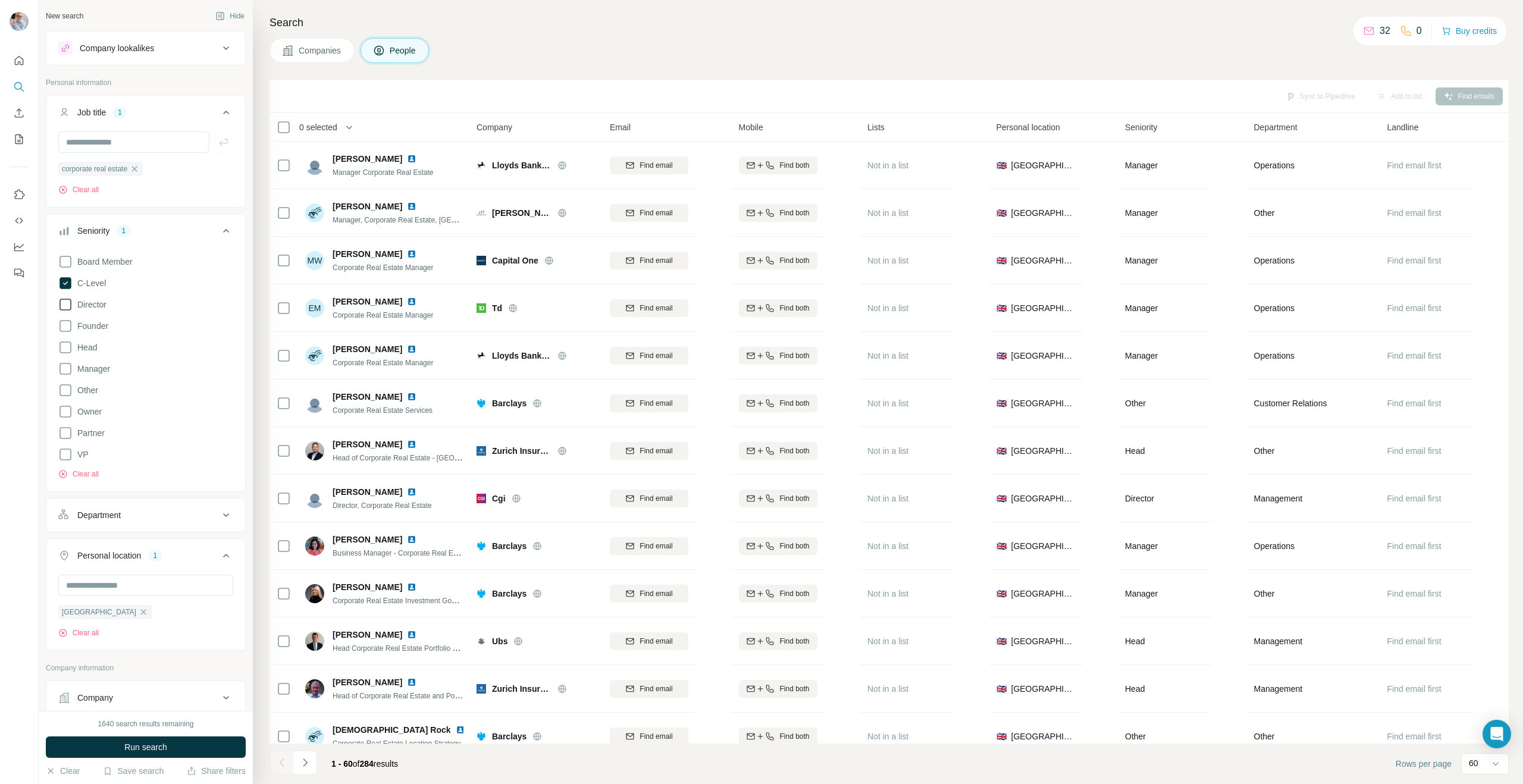
click at [92, 305] on span "Director" at bounding box center [89, 304] width 34 height 12
drag, startPoint x: 141, startPoint y: 748, endPoint x: 149, endPoint y: 703, distance: 45.7
click at [140, 748] on span "Run search" at bounding box center [145, 746] width 43 height 12
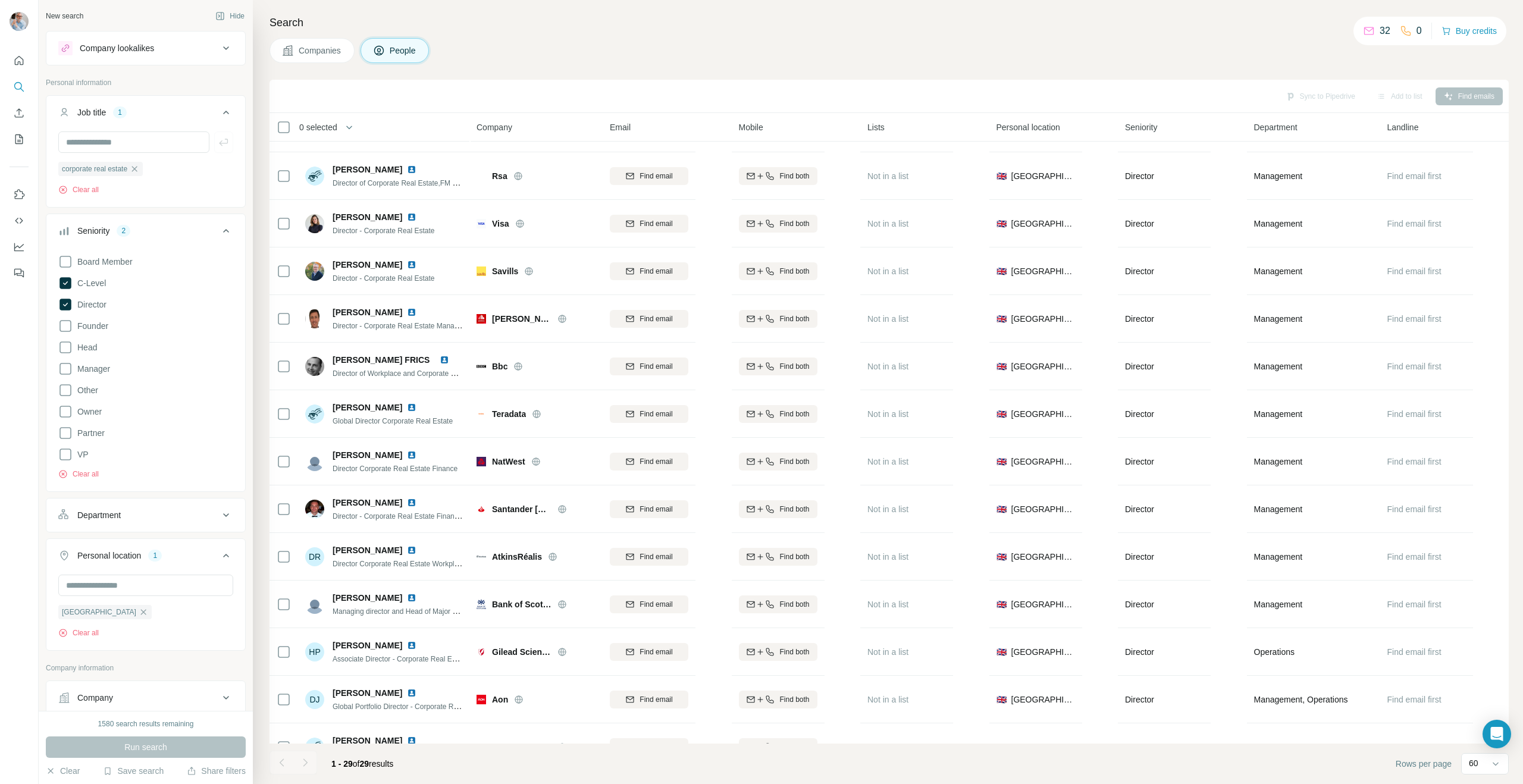
scroll to position [778, 0]
